Goal: Transaction & Acquisition: Purchase product/service

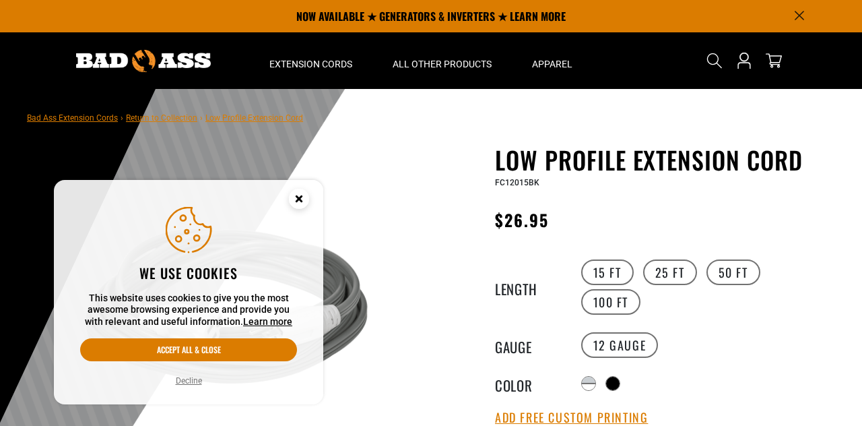
click at [299, 193] on circle "Cookie Consent" at bounding box center [299, 199] width 20 height 20
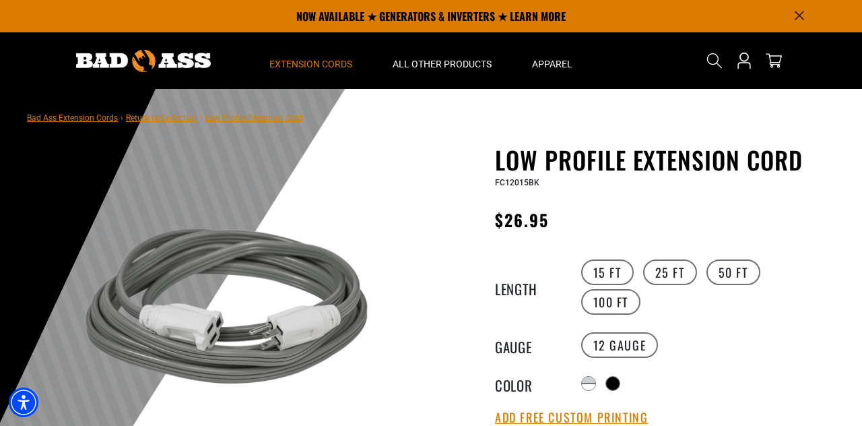
click at [327, 68] on span "Extension Cords" at bounding box center [311, 64] width 83 height 12
click at [319, 61] on span "Extension Cords" at bounding box center [311, 64] width 83 height 12
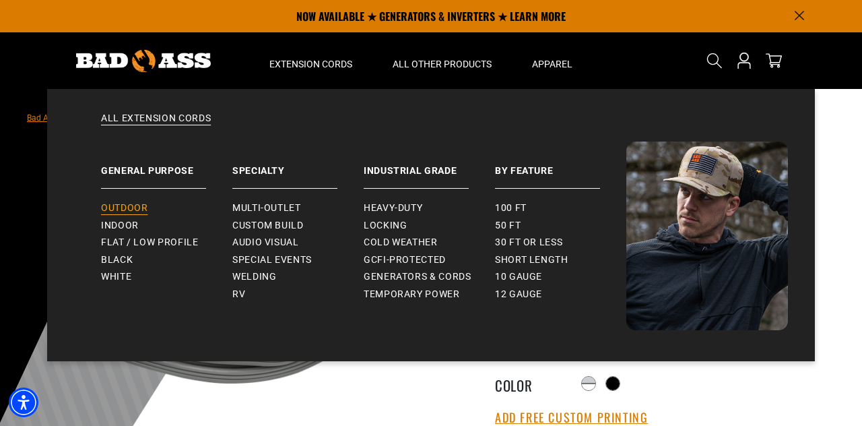
click at [131, 204] on span "Outdoor" at bounding box center [124, 208] width 46 height 12
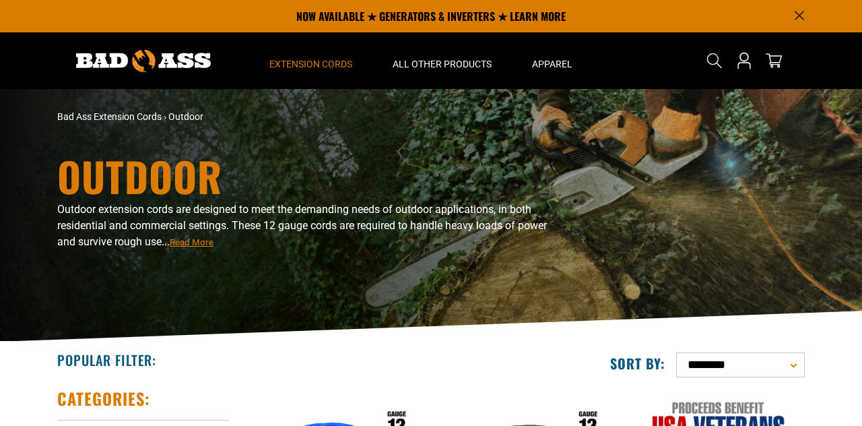
scroll to position [210, 0]
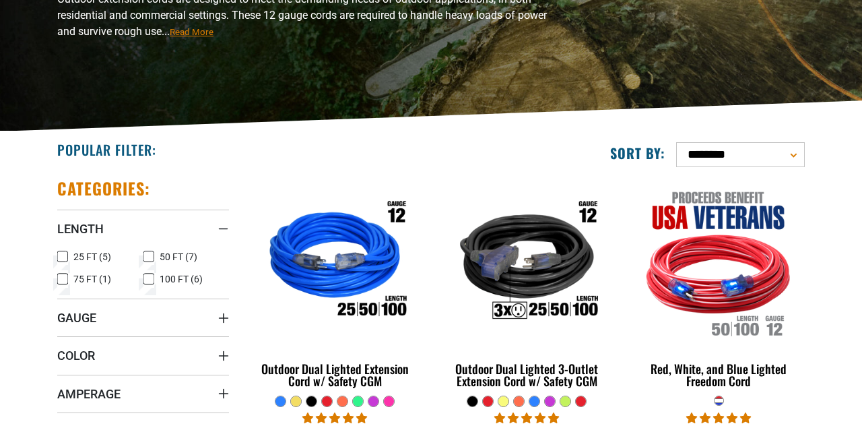
click at [58, 253] on icon at bounding box center [62, 257] width 11 height 18
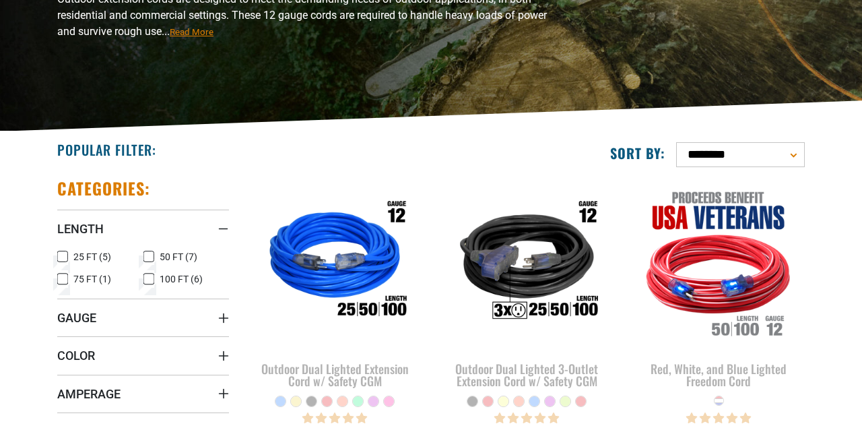
click at [225, 315] on icon "Gauge" at bounding box center [223, 318] width 11 height 11
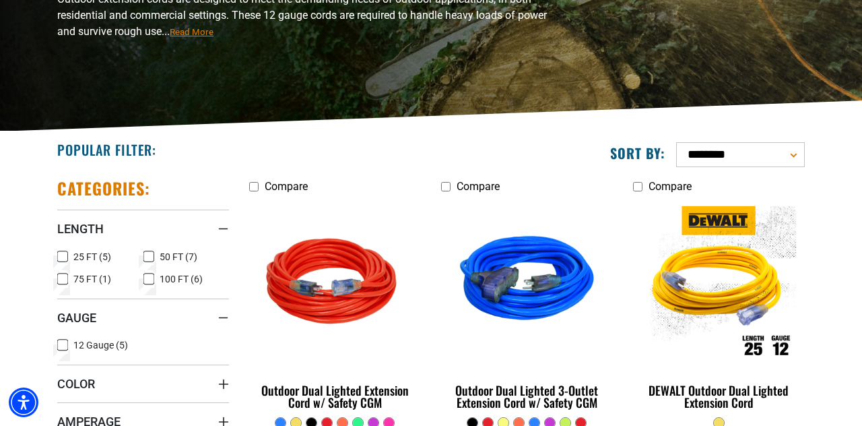
click at [61, 254] on icon at bounding box center [63, 256] width 8 height 7
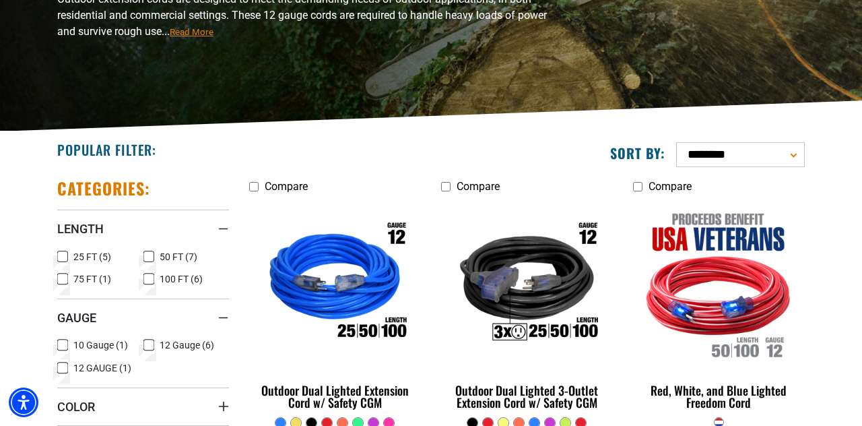
click at [63, 342] on icon at bounding box center [62, 345] width 11 height 18
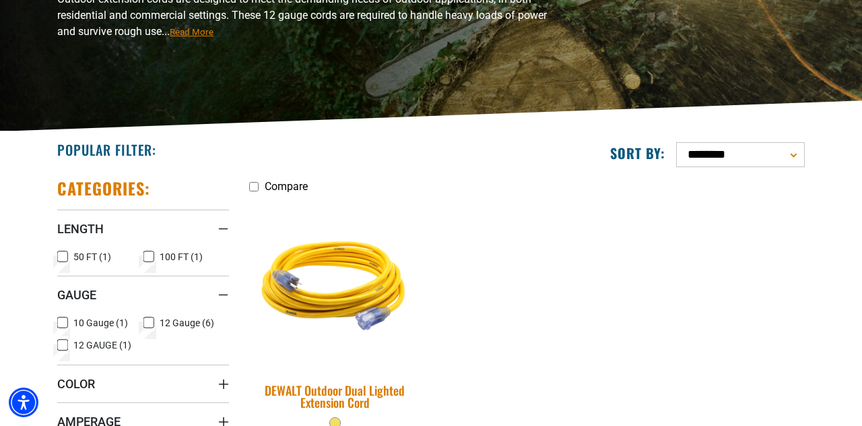
click at [337, 287] on img at bounding box center [335, 283] width 189 height 172
